Goal: Task Accomplishment & Management: Manage account settings

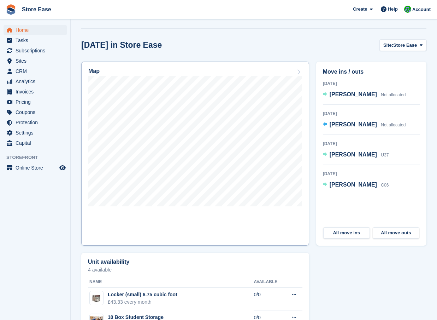
scroll to position [177, 0]
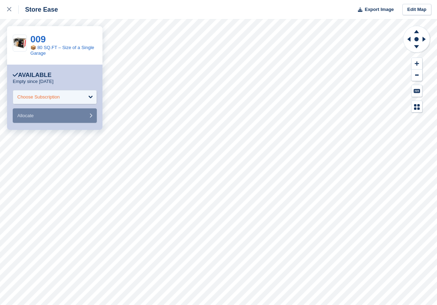
click at [68, 98] on div "Choose Subscription" at bounding box center [55, 97] width 84 height 14
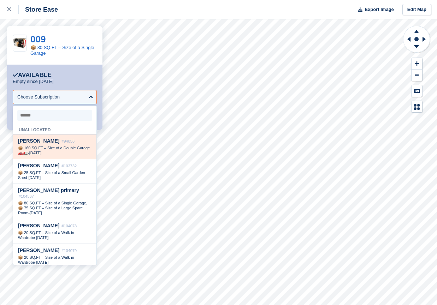
click at [45, 142] on span "Carole Tonner" at bounding box center [38, 141] width 41 height 6
select select "*****"
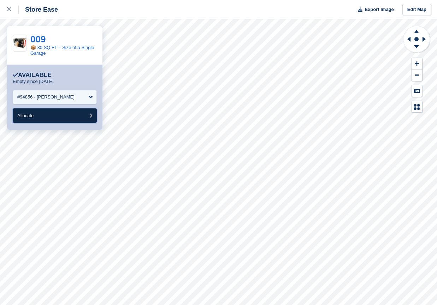
click at [46, 116] on button "Allocate" at bounding box center [55, 116] width 84 height 14
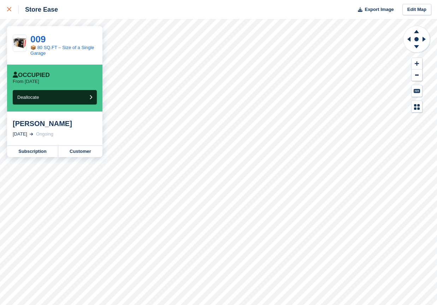
click at [8, 8] on icon at bounding box center [9, 9] width 4 height 4
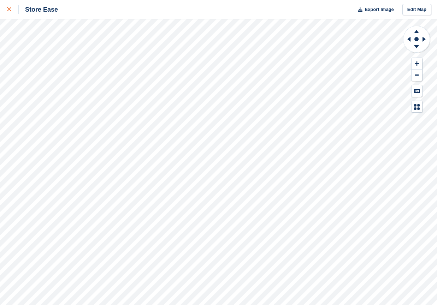
click at [10, 10] on icon at bounding box center [9, 9] width 4 height 4
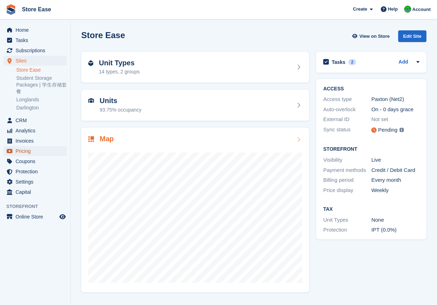
drag, startPoint x: 24, startPoint y: 153, endPoint x: 117, endPoint y: 148, distance: 93.5
click at [24, 153] on span "Pricing" at bounding box center [37, 151] width 42 height 10
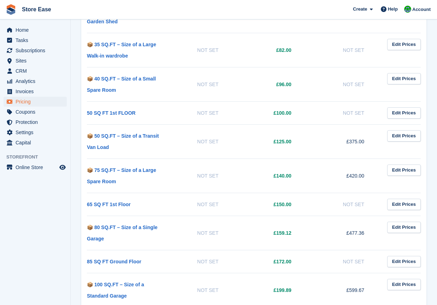
scroll to position [530, 0]
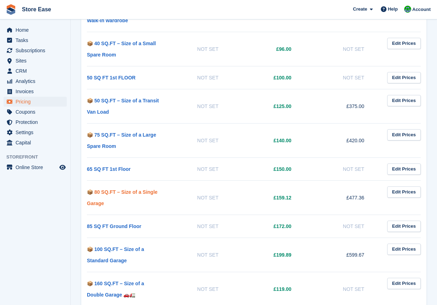
click at [128, 191] on link "📦 80 SQ.FT – Size of a Single Garage" at bounding box center [122, 197] width 71 height 17
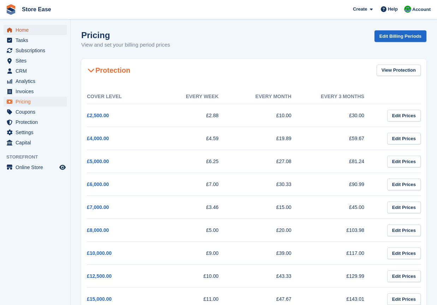
click at [23, 29] on span "Home" at bounding box center [37, 30] width 42 height 10
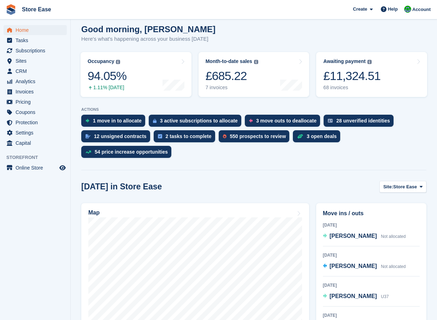
scroll to position [106, 0]
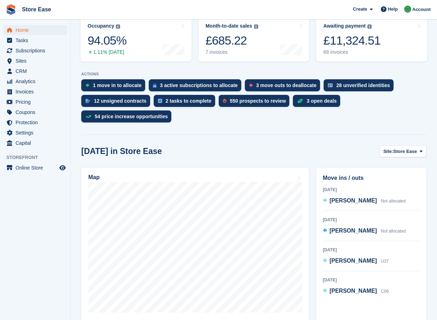
click at [59, 296] on aside "Home Tasks Subscriptions Subscriptions Subscriptions Contracts Price increases …" at bounding box center [35, 161] width 70 height 284
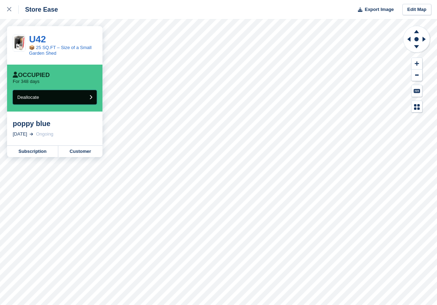
click at [70, 99] on button "Deallocate" at bounding box center [55, 97] width 84 height 14
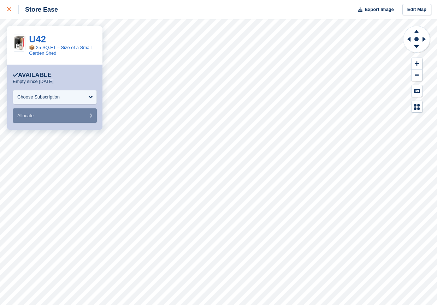
click at [10, 10] on icon at bounding box center [9, 9] width 4 height 4
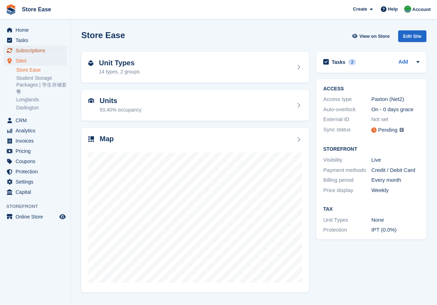
click at [30, 52] on span "Subscriptions" at bounding box center [37, 51] width 42 height 10
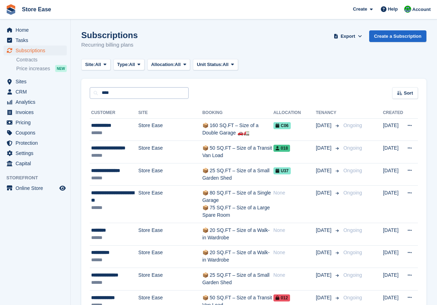
type input "**********"
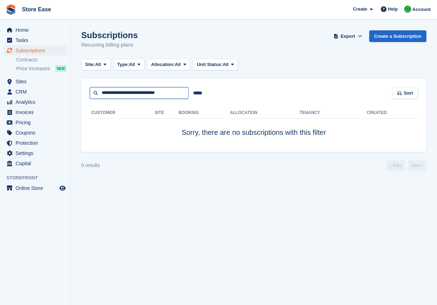
drag, startPoint x: 174, startPoint y: 94, endPoint x: 101, endPoint y: 101, distance: 73.5
click at [101, 101] on div "**********" at bounding box center [253, 115] width 345 height 73
type input "*****"
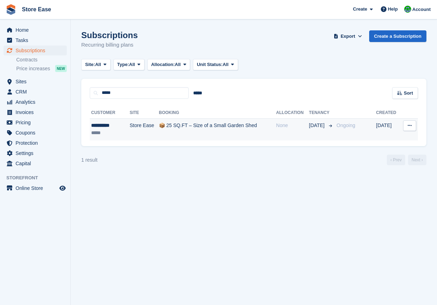
click at [406, 128] on button at bounding box center [409, 126] width 13 height 11
click at [387, 153] on p "Cancel subscription" at bounding box center [383, 154] width 62 height 9
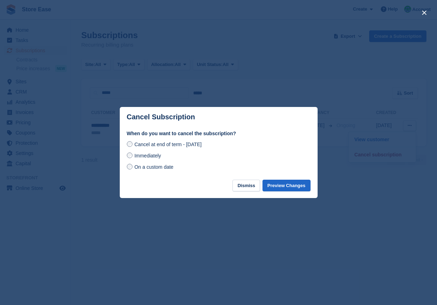
click at [125, 157] on div "When do you want to cancel the subscription? Cancel at end of term - Friday, 19…" at bounding box center [219, 155] width 198 height 50
drag, startPoint x: 289, startPoint y: 185, endPoint x: 305, endPoint y: 183, distance: 15.6
click at [290, 185] on button "Preview Changes" at bounding box center [287, 186] width 48 height 12
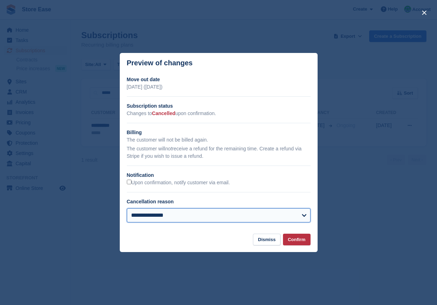
click at [284, 212] on select "**********" at bounding box center [219, 216] width 184 height 14
select select "**********"
click at [127, 209] on select "**********" at bounding box center [219, 216] width 184 height 14
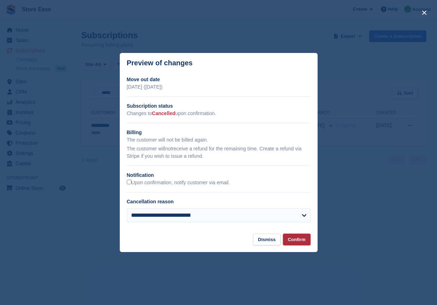
click at [293, 241] on button "Confirm" at bounding box center [297, 240] width 28 height 12
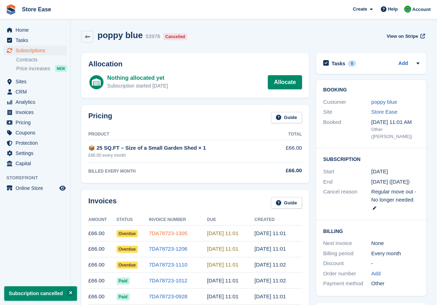
click at [162, 236] on link "7DA78723-1305" at bounding box center [168, 233] width 39 height 6
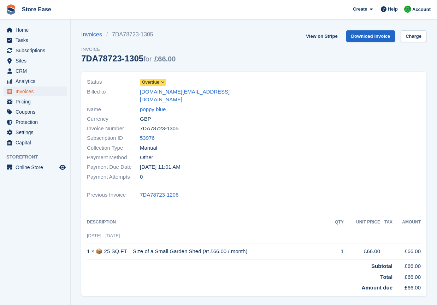
click at [163, 81] on icon at bounding box center [163, 82] width 4 height 4
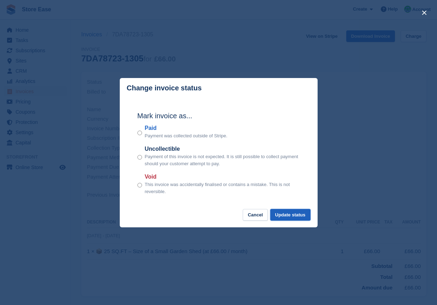
click at [299, 214] on button "Update status" at bounding box center [290, 215] width 40 height 12
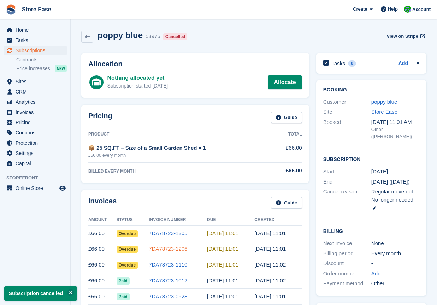
click at [175, 249] on link "7DA78723-1206" at bounding box center [168, 249] width 39 height 6
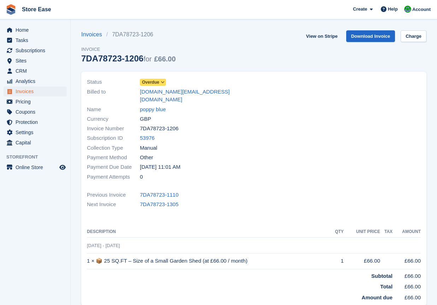
click at [154, 81] on span "Overdue" at bounding box center [150, 82] width 17 height 6
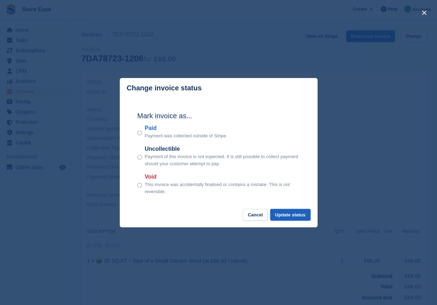
click at [295, 213] on button "Update status" at bounding box center [290, 215] width 40 height 12
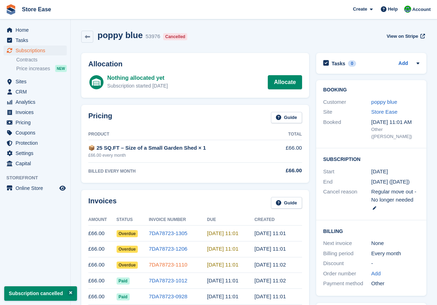
click at [162, 264] on link "7DA78723-1110" at bounding box center [168, 265] width 39 height 6
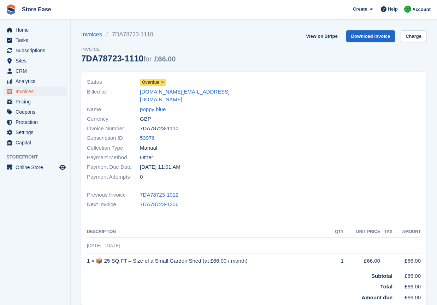
click at [154, 83] on span "Overdue" at bounding box center [150, 82] width 17 height 6
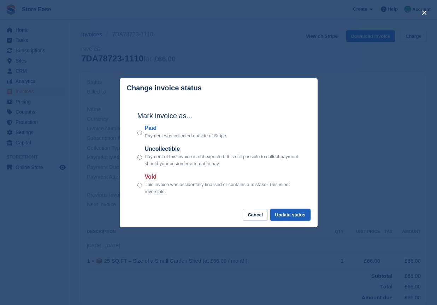
click at [286, 215] on button "Update status" at bounding box center [290, 215] width 40 height 12
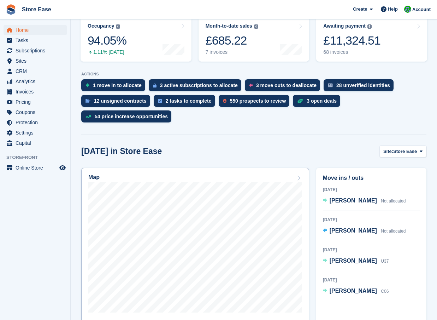
scroll to position [106, 0]
click at [343, 227] on span "[PERSON_NAME]" at bounding box center [353, 230] width 47 height 6
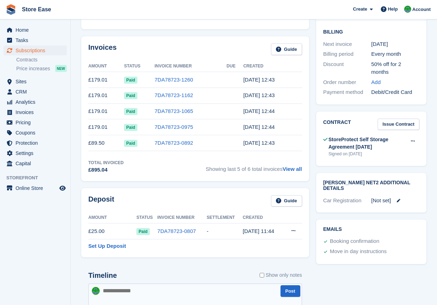
scroll to position [212, 0]
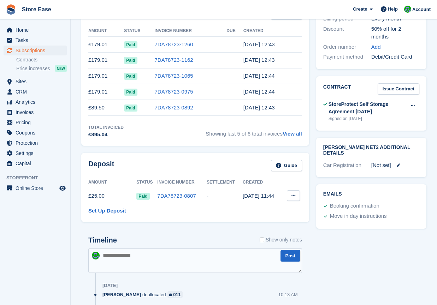
click at [292, 197] on icon at bounding box center [294, 195] width 4 height 5
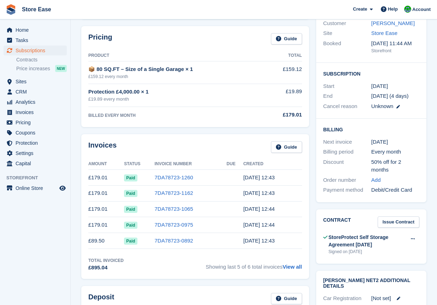
scroll to position [0, 0]
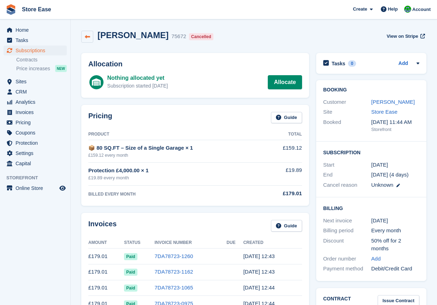
click at [86, 37] on icon at bounding box center [87, 36] width 5 height 5
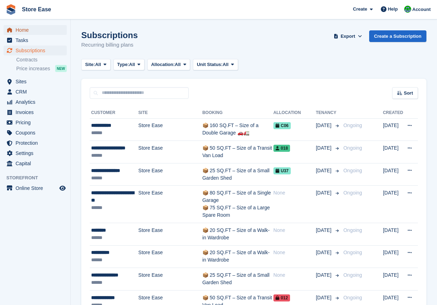
click at [22, 30] on span "Home" at bounding box center [37, 30] width 42 height 10
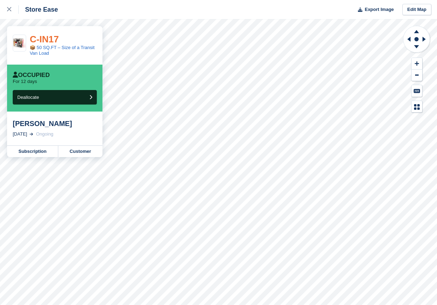
click at [42, 35] on link "C-IN17" at bounding box center [44, 39] width 29 height 11
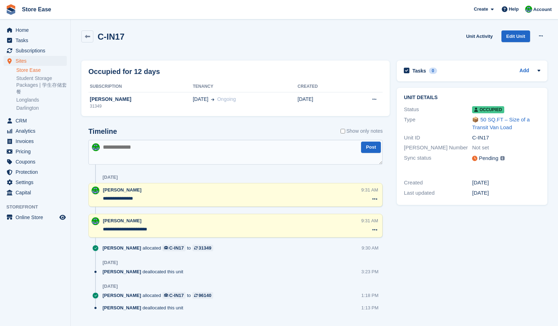
drag, startPoint x: 2, startPoint y: 19, endPoint x: 129, endPoint y: 2, distance: 128.3
click at [2, 8] on span "Store Ease Create Subscription Invoice Contact Deal Discount Page Help Chat Sup…" at bounding box center [279, 9] width 558 height 19
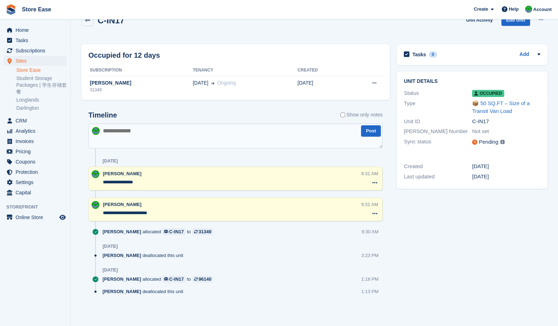
drag, startPoint x: 152, startPoint y: 1, endPoint x: 379, endPoint y: 328, distance: 398.1
click at [379, 309] on html "Store Ease Create Subscription Invoice Contact Deal Discount Page Help Chat Sup…" at bounding box center [279, 147] width 558 height 326
click at [25, 246] on aside "Home Tasks Subscriptions Subscriptions Subscriptions Contracts Price increases …" at bounding box center [35, 164] width 70 height 290
